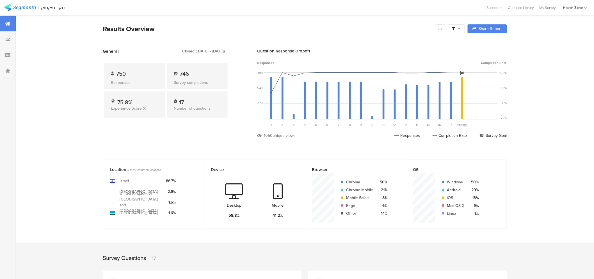
click at [30, 10] on img at bounding box center [20, 7] width 32 height 7
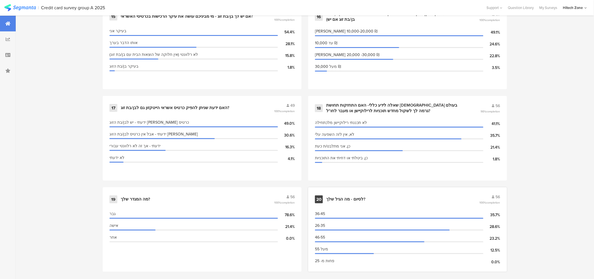
scroll to position [911, 0]
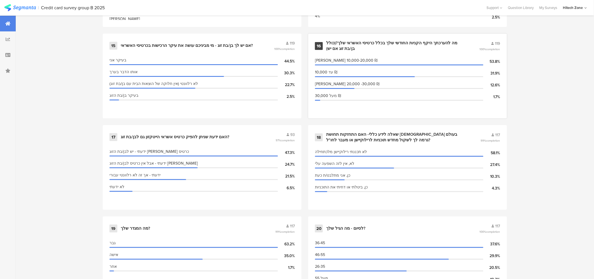
scroll to position [905, 0]
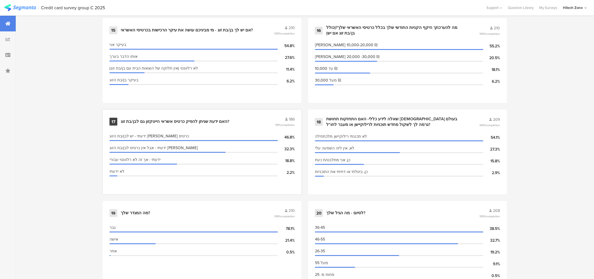
scroll to position [911, 0]
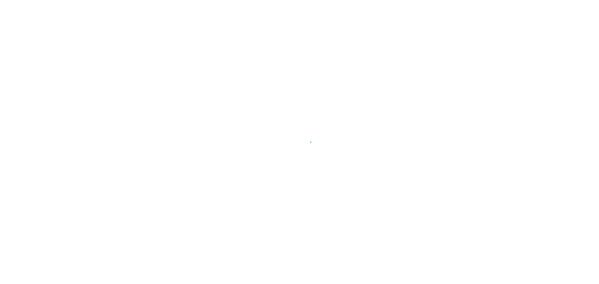
click at [360, 86] on div at bounding box center [299, 142] width 599 height 284
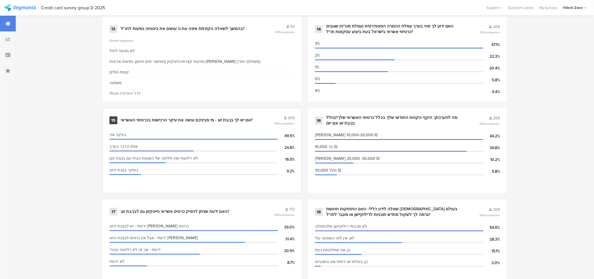
scroll to position [811, 0]
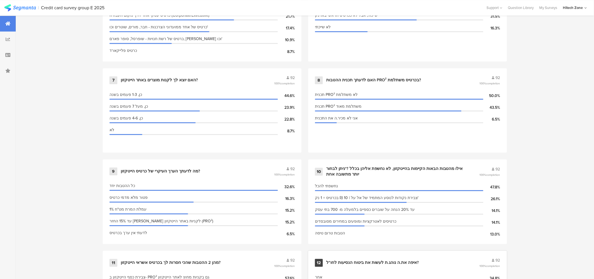
scroll to position [530, 0]
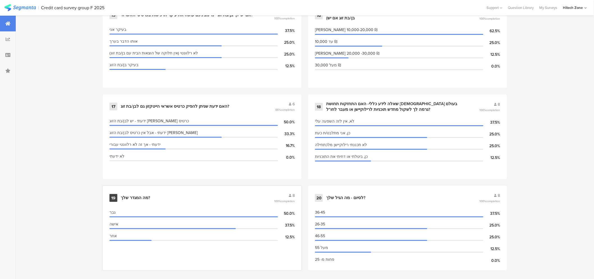
scroll to position [911, 0]
